Goal: Information Seeking & Learning: Learn about a topic

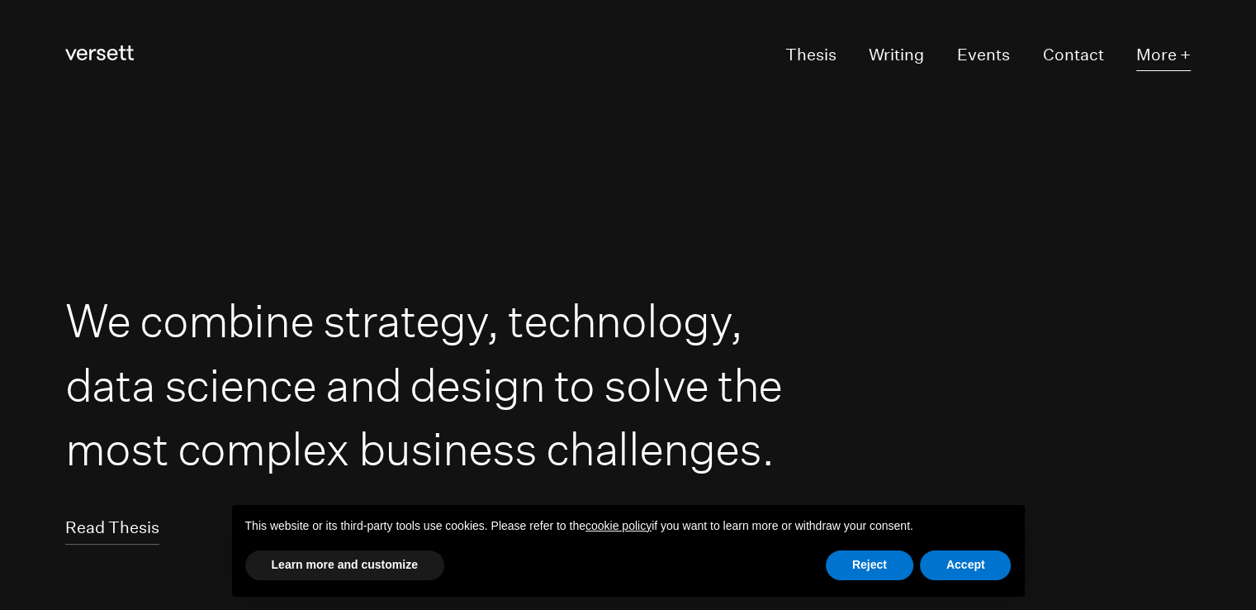
click at [1137, 55] on button "More +" at bounding box center [1164, 55] width 55 height 31
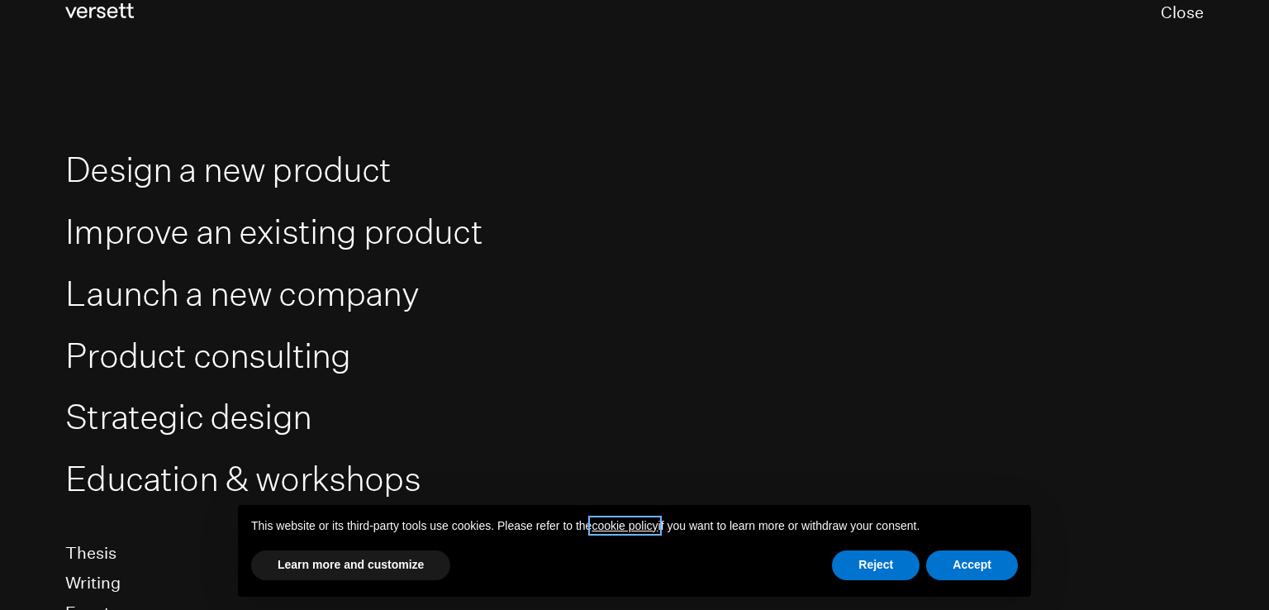
scroll to position [83, 0]
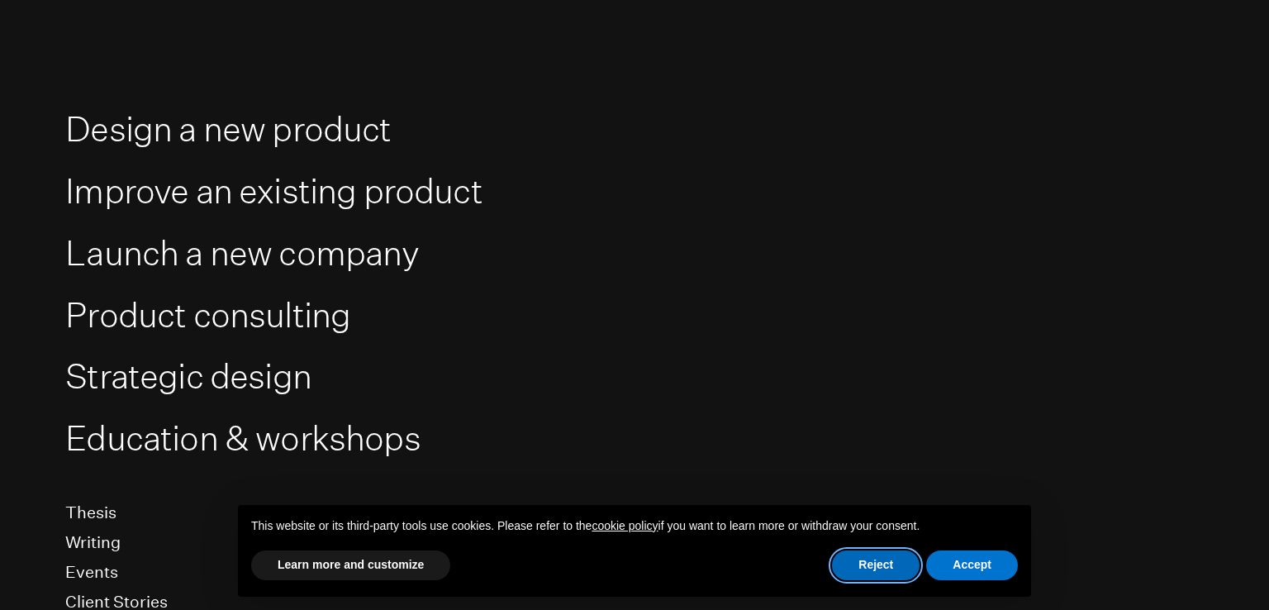
click at [882, 569] on button "Reject" at bounding box center [876, 565] width 88 height 30
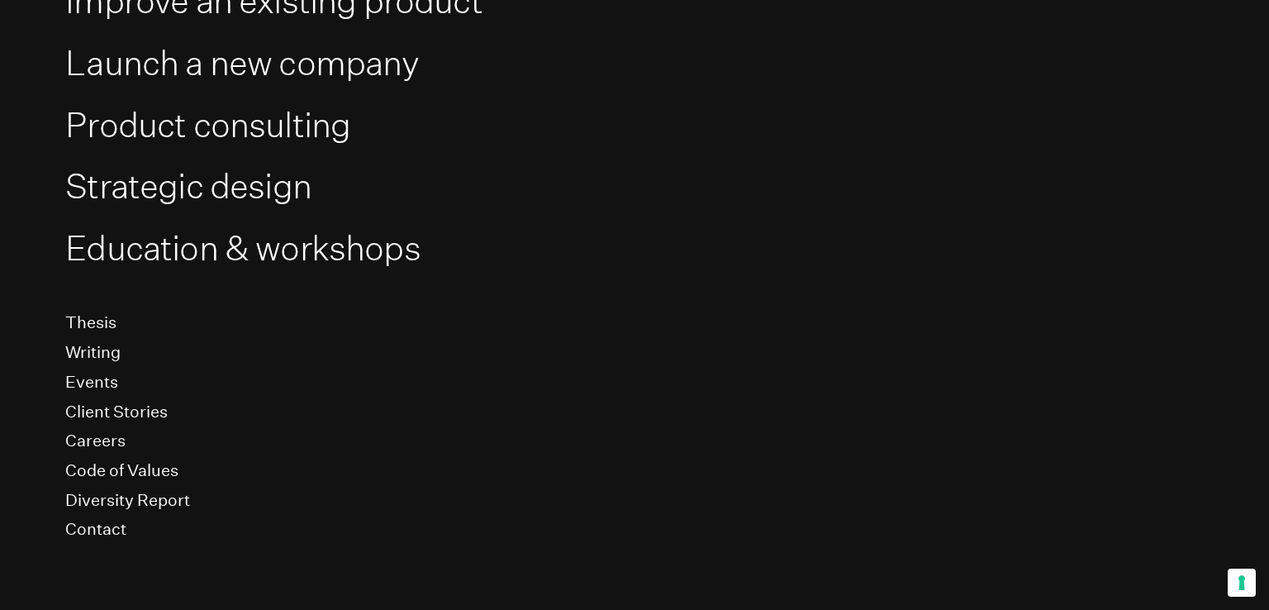
scroll to position [0, 0]
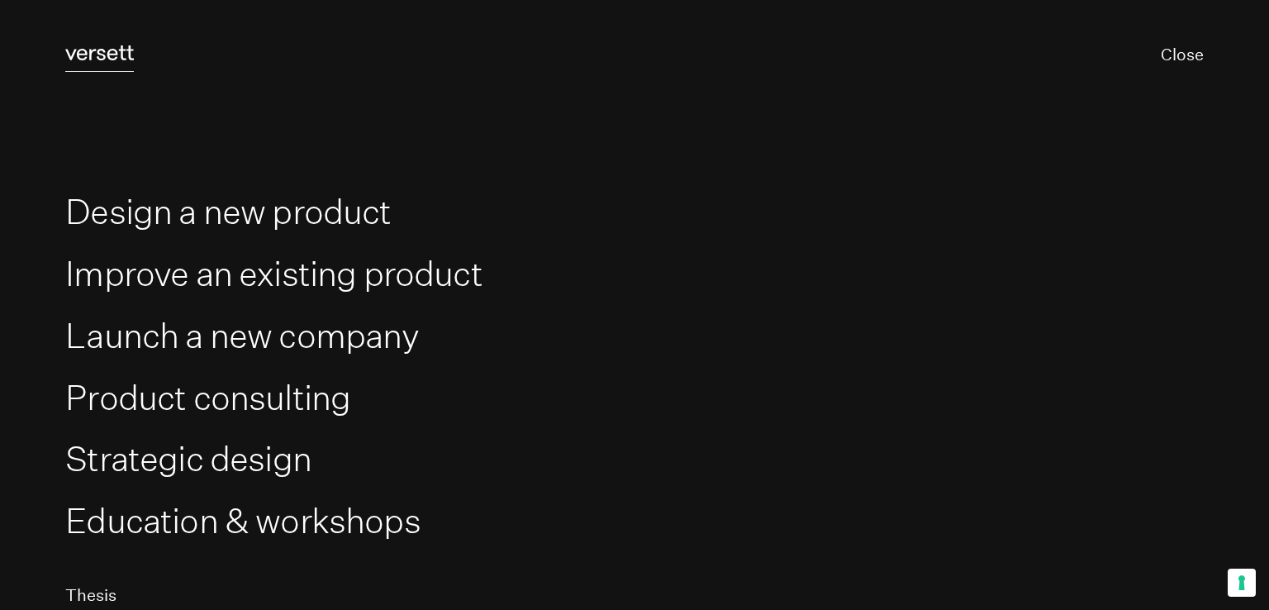
click at [112, 48] on icon "Versett" at bounding box center [99, 52] width 69 height 15
click at [65, 40] on link "Versett" at bounding box center [99, 55] width 69 height 31
click at [287, 178] on nav "Services Design a new product Improve an existing product Launch a new company …" at bounding box center [633, 363] width 1137 height 371
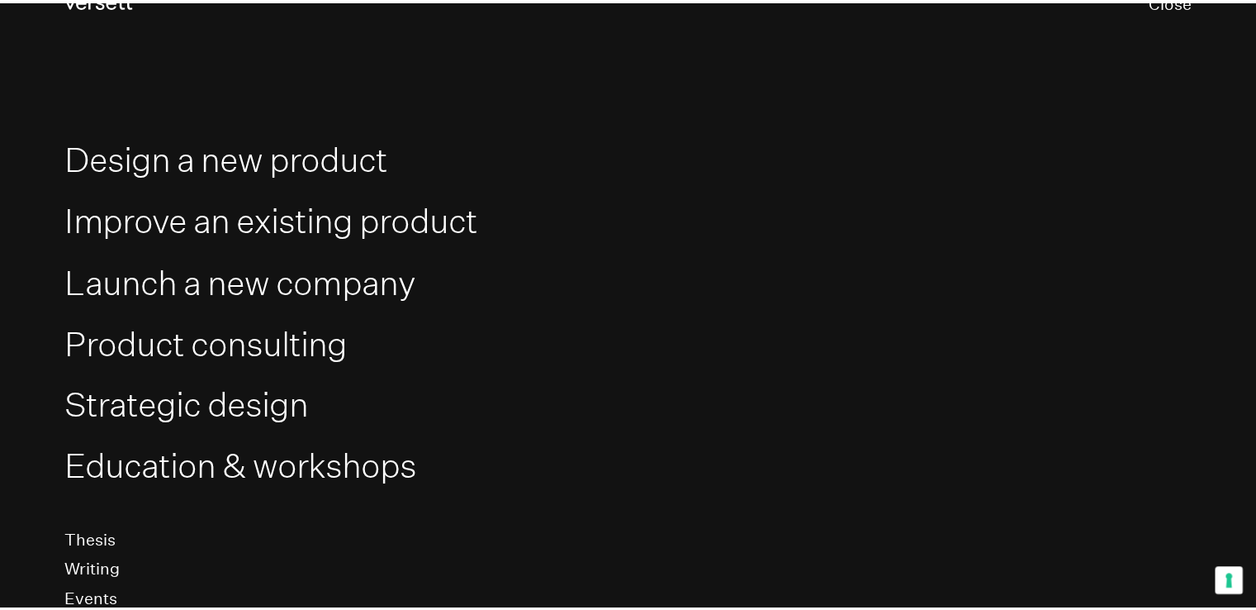
scroll to position [12, 0]
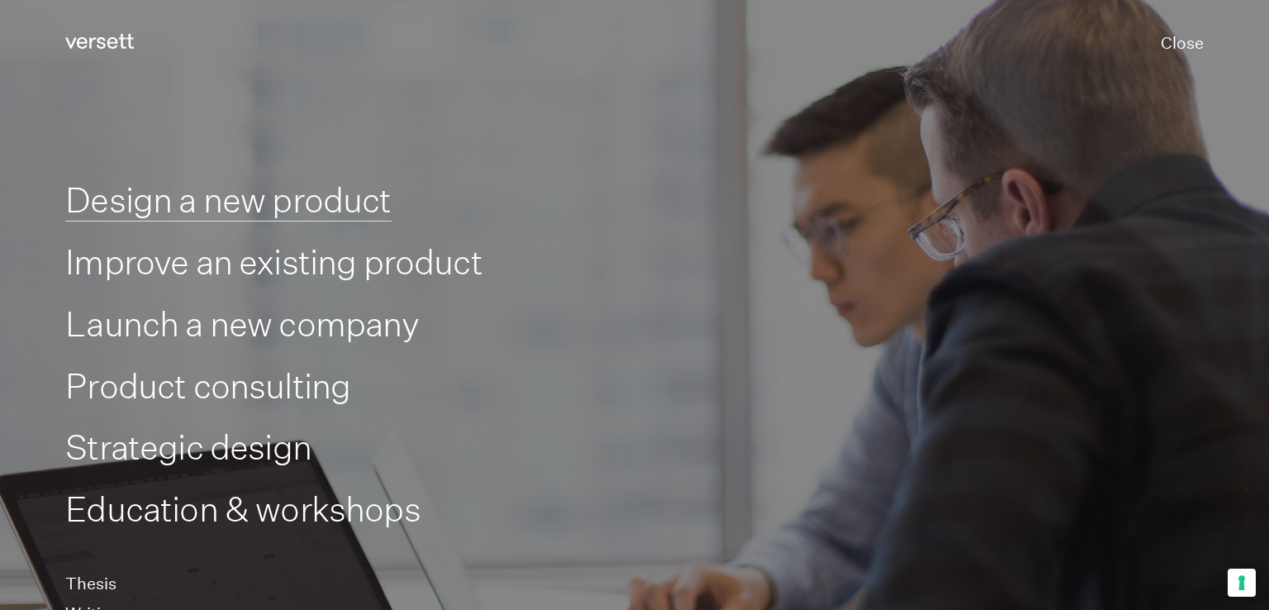
click at [264, 202] on link "Design a new product" at bounding box center [227, 200] width 325 height 42
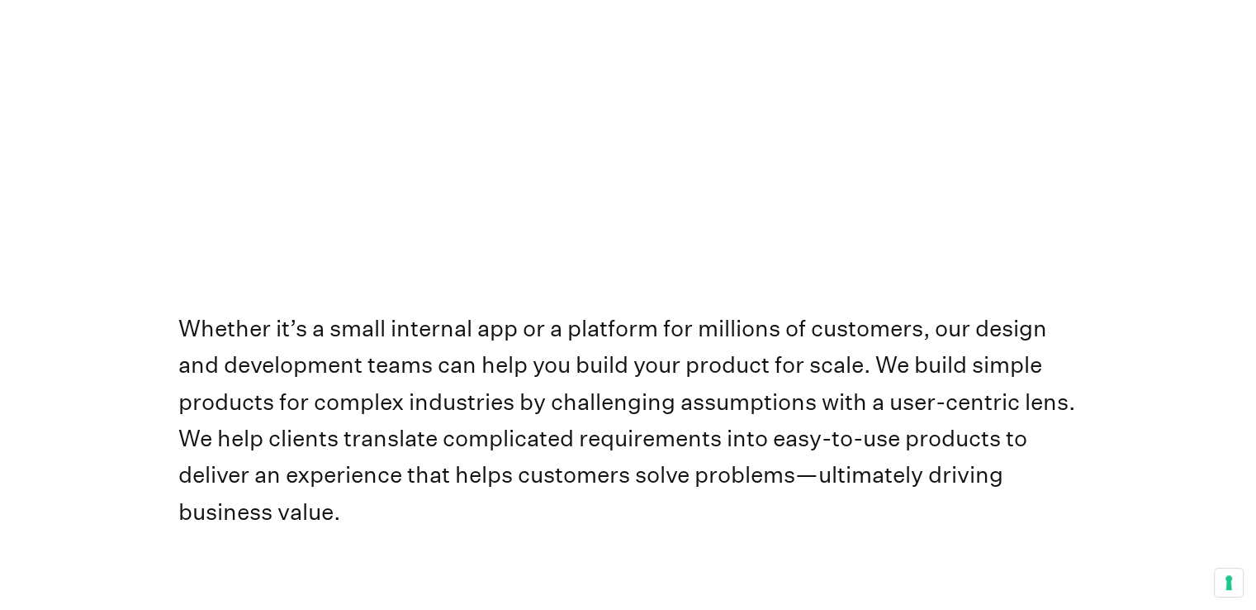
scroll to position [1287, 0]
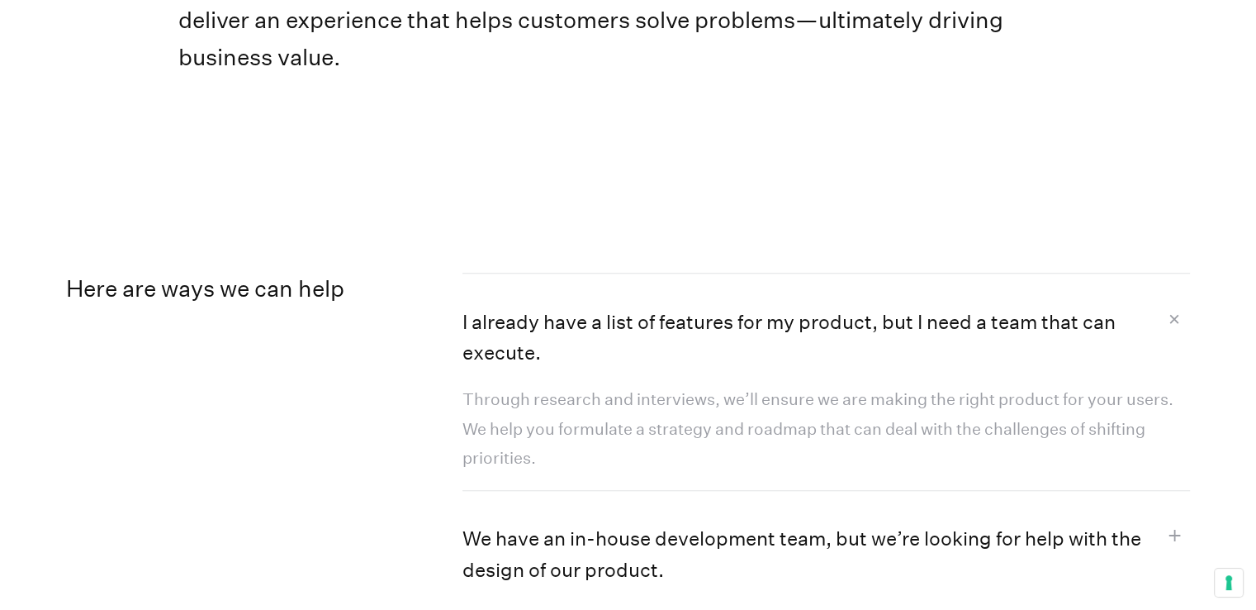
click at [531, 275] on section "Here are ways we can help I already have a list of features for my product, but…" at bounding box center [628, 461] width 1256 height 771
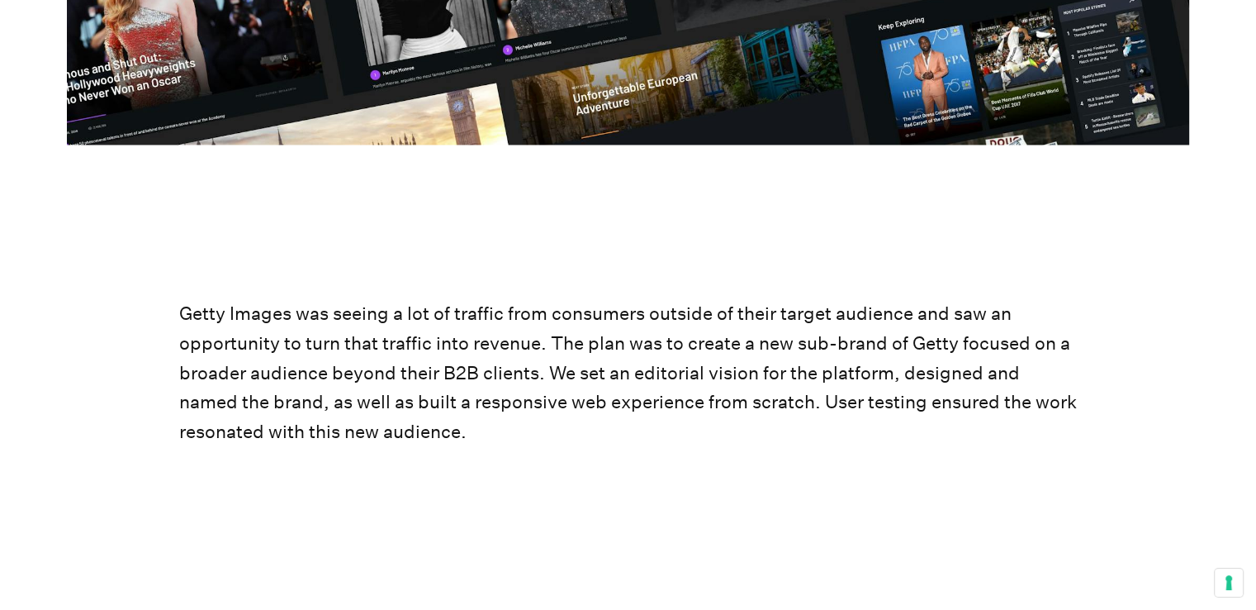
scroll to position [8962, 0]
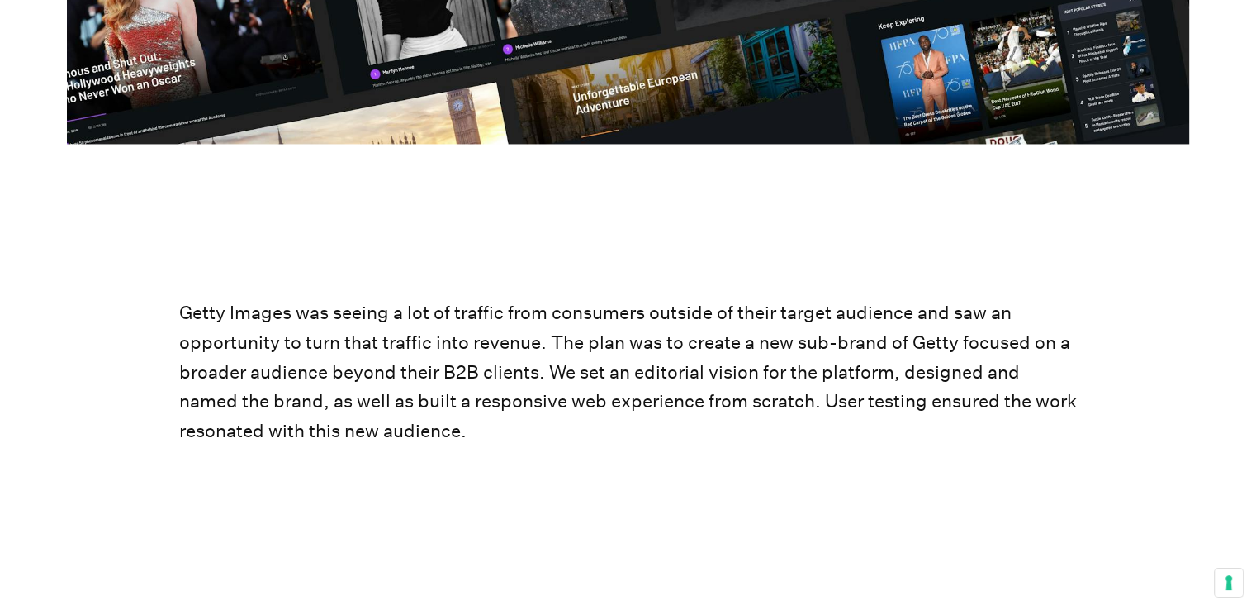
click at [632, 316] on p "Getty Images was seeing a lot of traffic from consumers outside of their target…" at bounding box center [628, 372] width 898 height 438
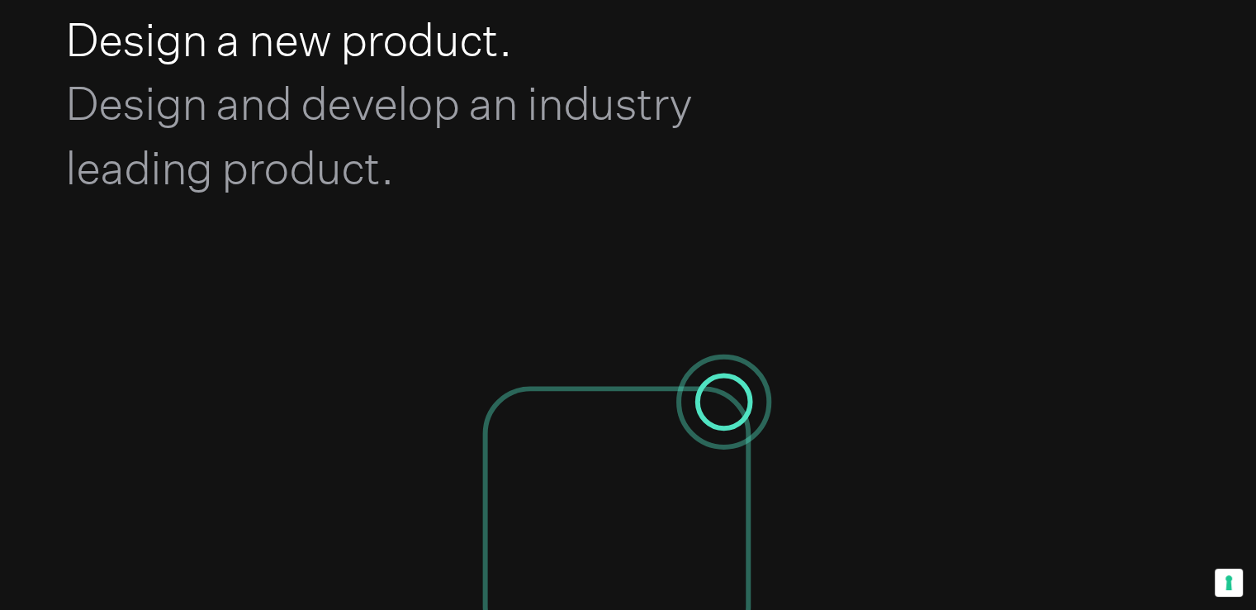
scroll to position [0, 0]
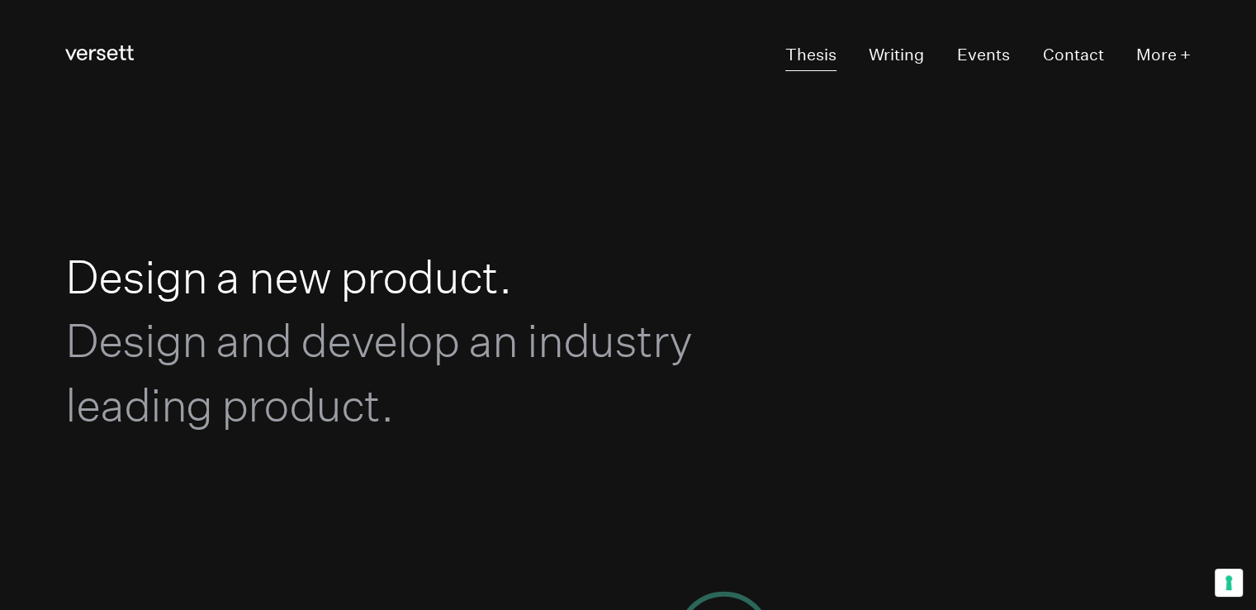
click at [833, 59] on link "Thesis" at bounding box center [810, 55] width 51 height 31
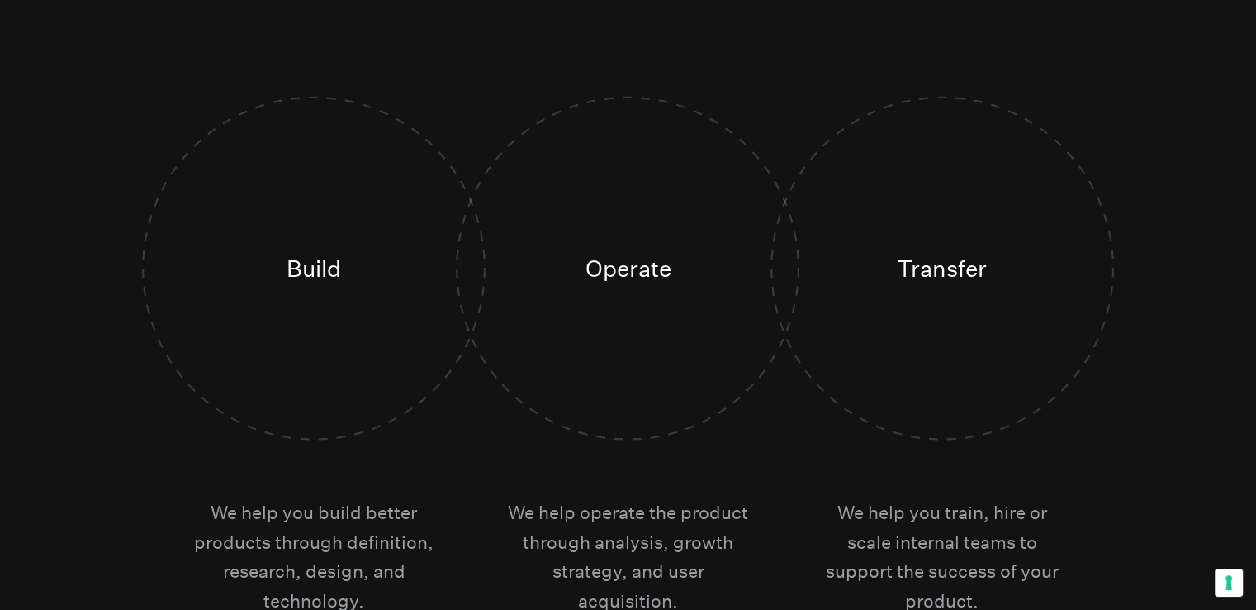
scroll to position [4456, 0]
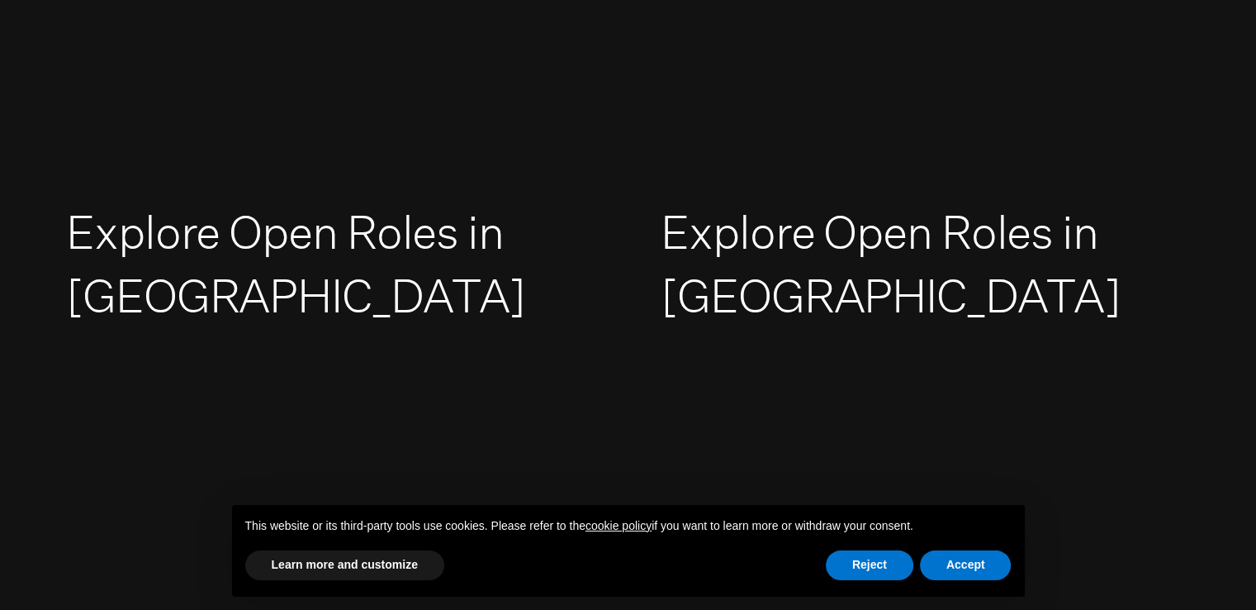
scroll to position [2395, 0]
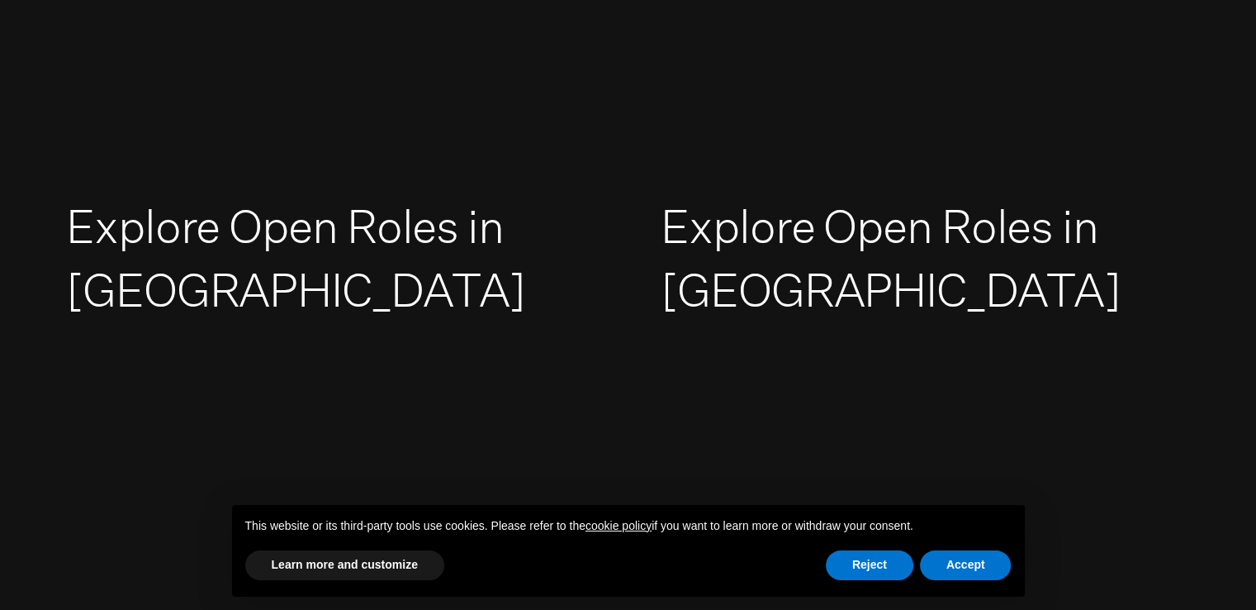
click at [231, 294] on link "Explore Open Roles in [GEOGRAPHIC_DATA]" at bounding box center [295, 258] width 459 height 119
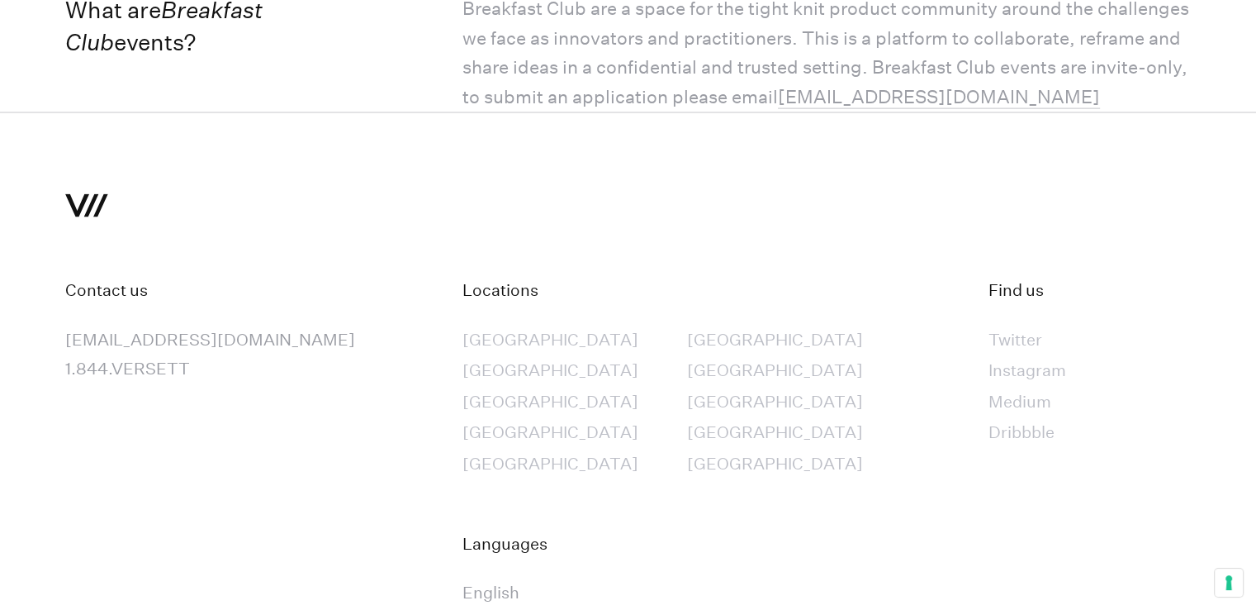
scroll to position [3686, 0]
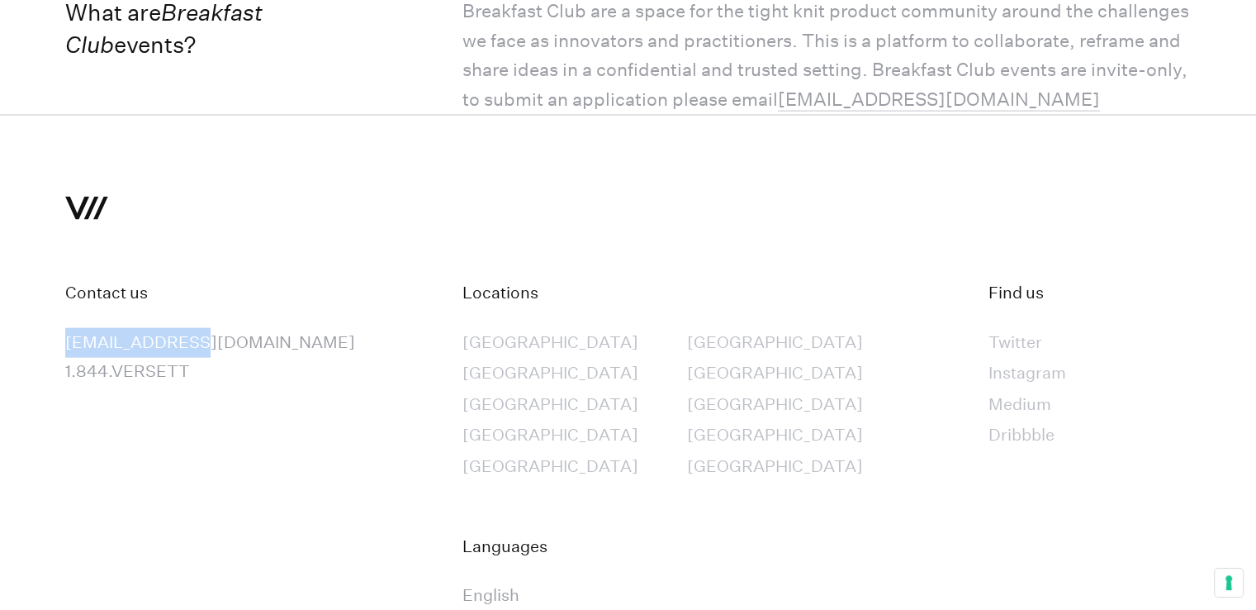
drag, startPoint x: 195, startPoint y: 344, endPoint x: 63, endPoint y: 362, distance: 133.3
click at [63, 362] on footer "Contact us hi@versett.com 1.844.VERSETT Locations Calgary Toronto Vancouver Bru…" at bounding box center [628, 456] width 1256 height 682
copy link "[EMAIL_ADDRESS][DOMAIN_NAME]"
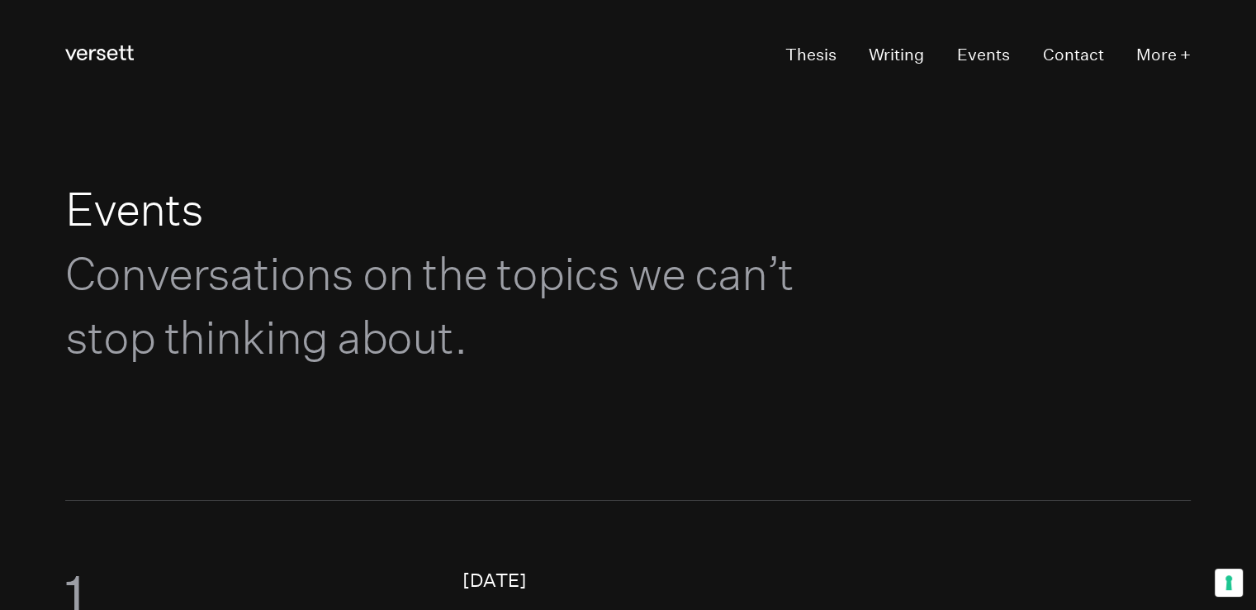
scroll to position [0, 0]
click at [890, 64] on link "Writing" at bounding box center [896, 55] width 55 height 31
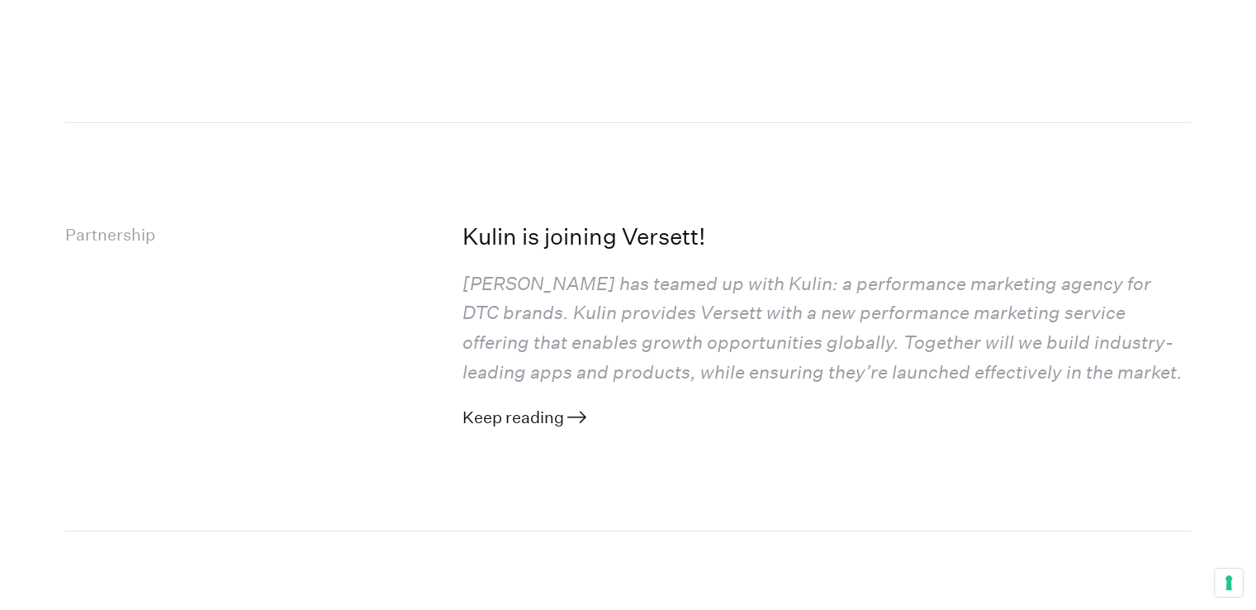
scroll to position [447, 0]
click at [489, 418] on link "Keep reading Learn more" at bounding box center [525, 417] width 124 height 20
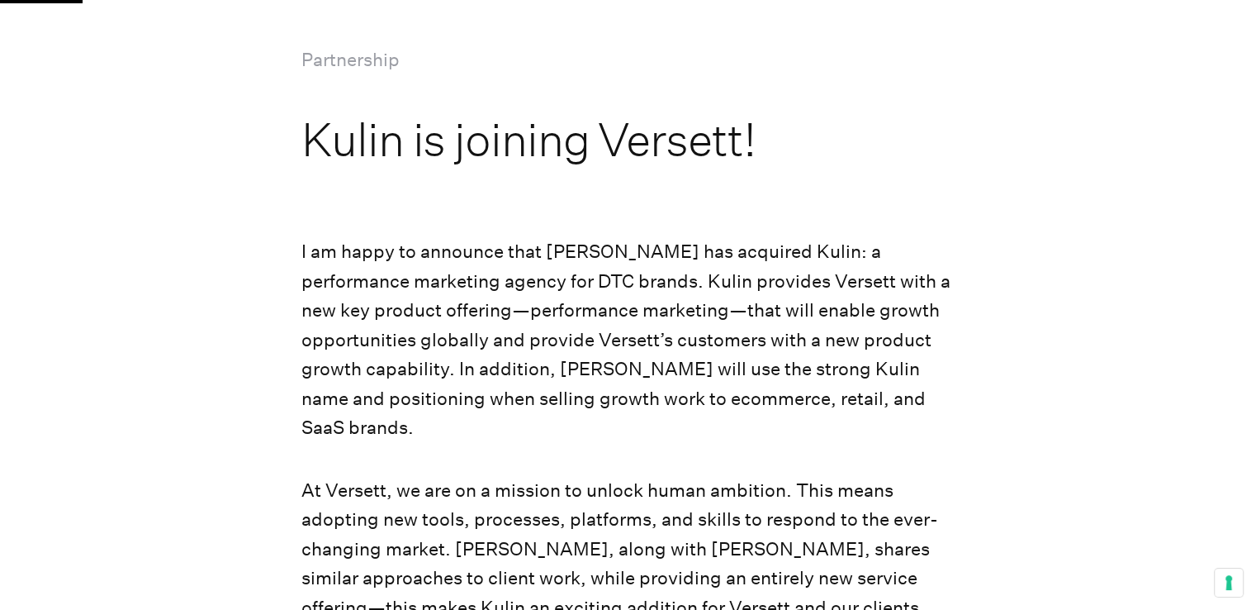
scroll to position [129, 0]
